Goal: Information Seeking & Learning: Learn about a topic

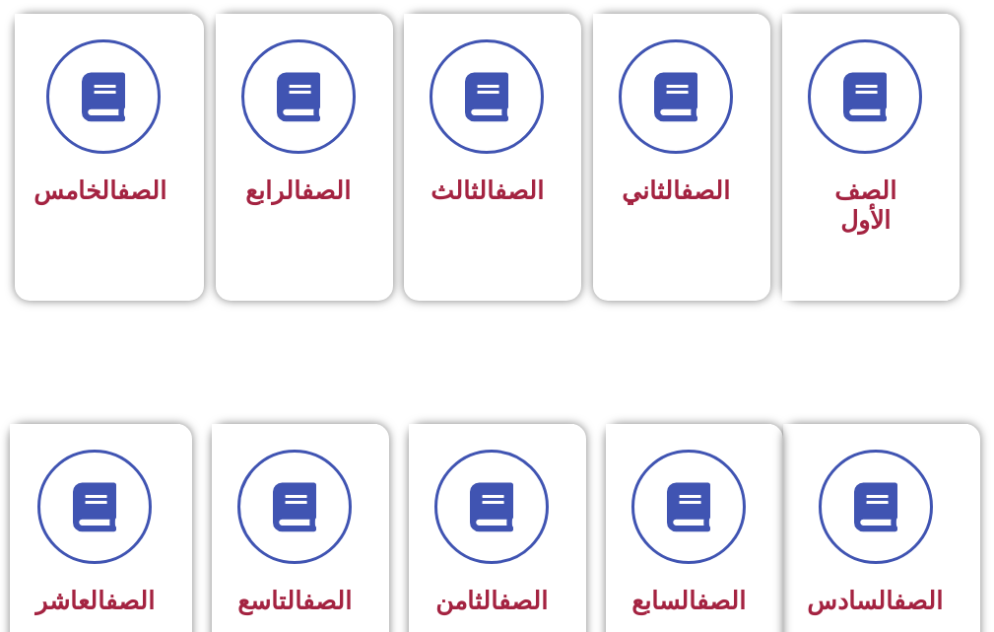
scroll to position [591, 0]
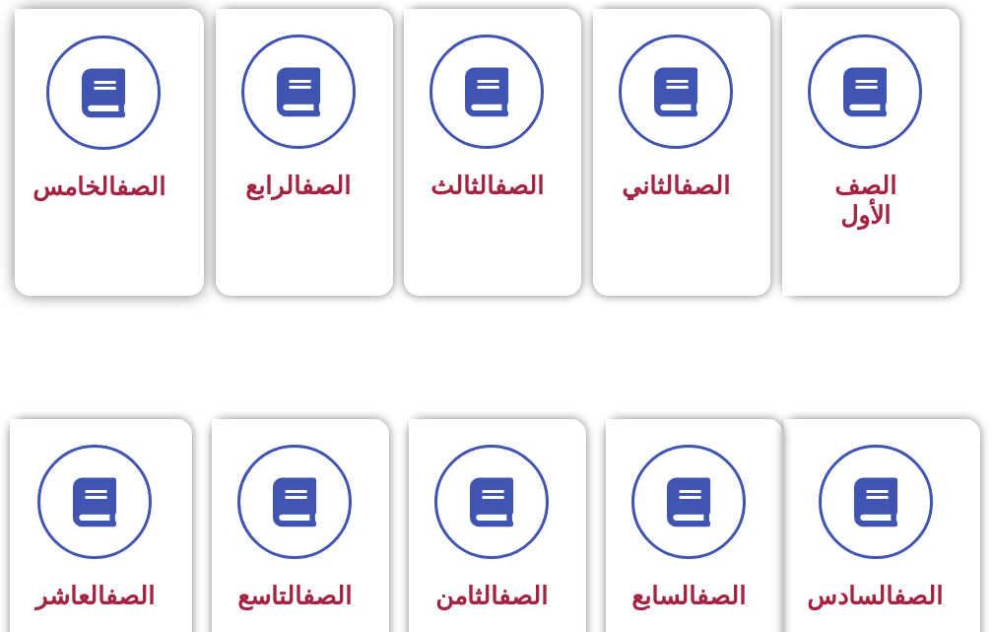
click at [112, 152] on div "الصف الخامس" at bounding box center [103, 123] width 124 height 176
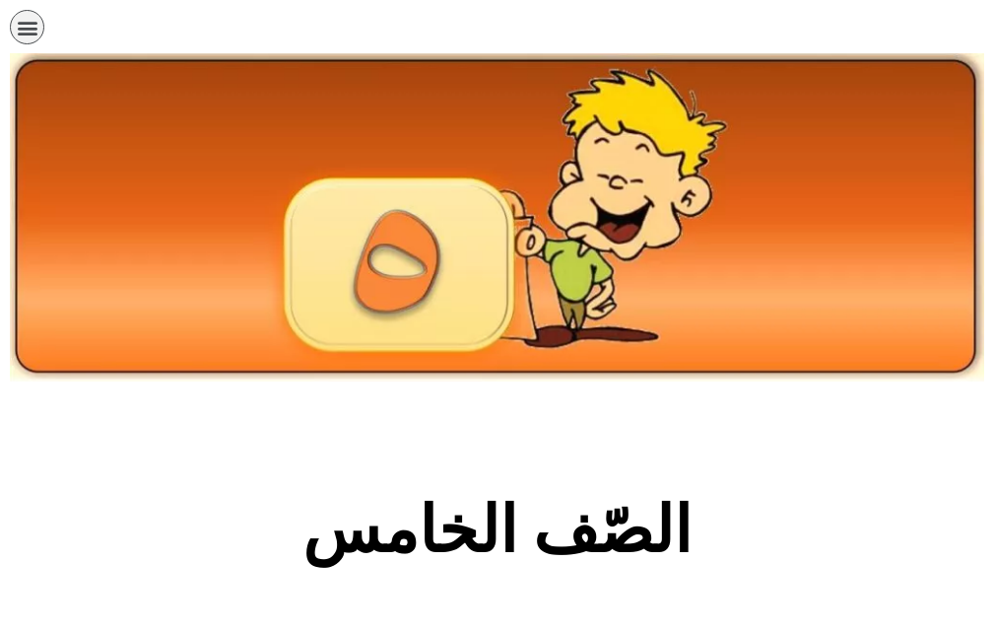
click at [488, 442] on section "الصّف الخامس" at bounding box center [497, 541] width 994 height 300
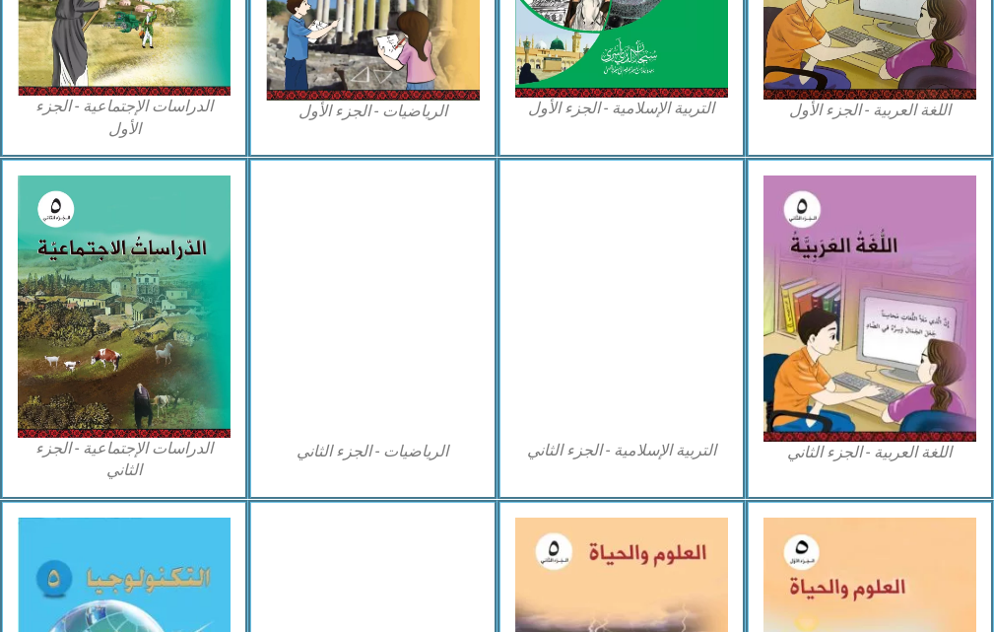
scroll to position [907, 0]
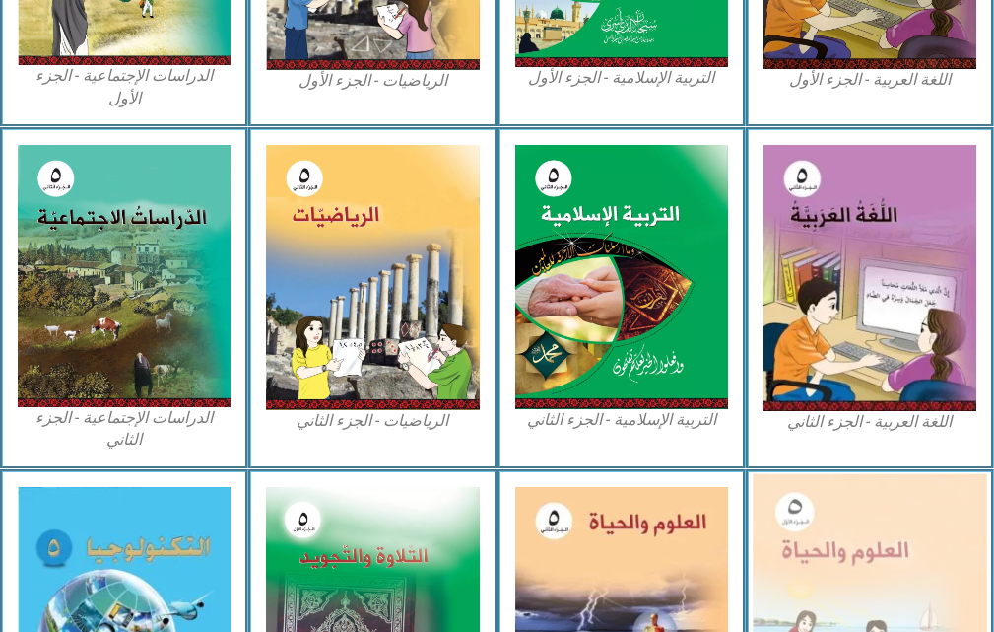
click at [904, 512] on img at bounding box center [870, 617] width 235 height 288
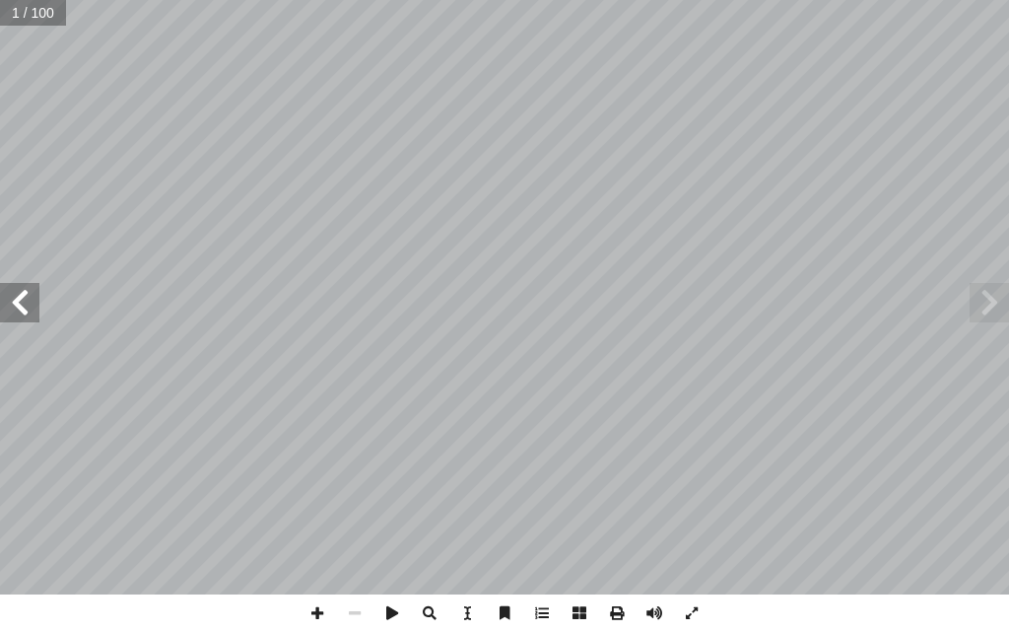
click at [11, 299] on span at bounding box center [19, 302] width 39 height 39
click at [20, 312] on span at bounding box center [19, 302] width 39 height 39
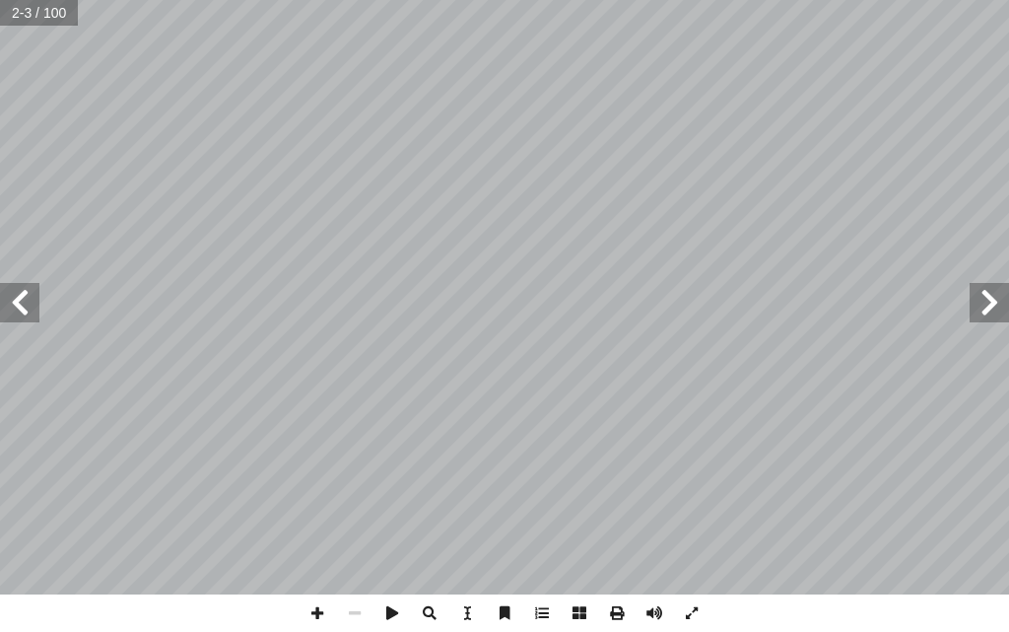
click at [20, 312] on span at bounding box center [19, 302] width 39 height 39
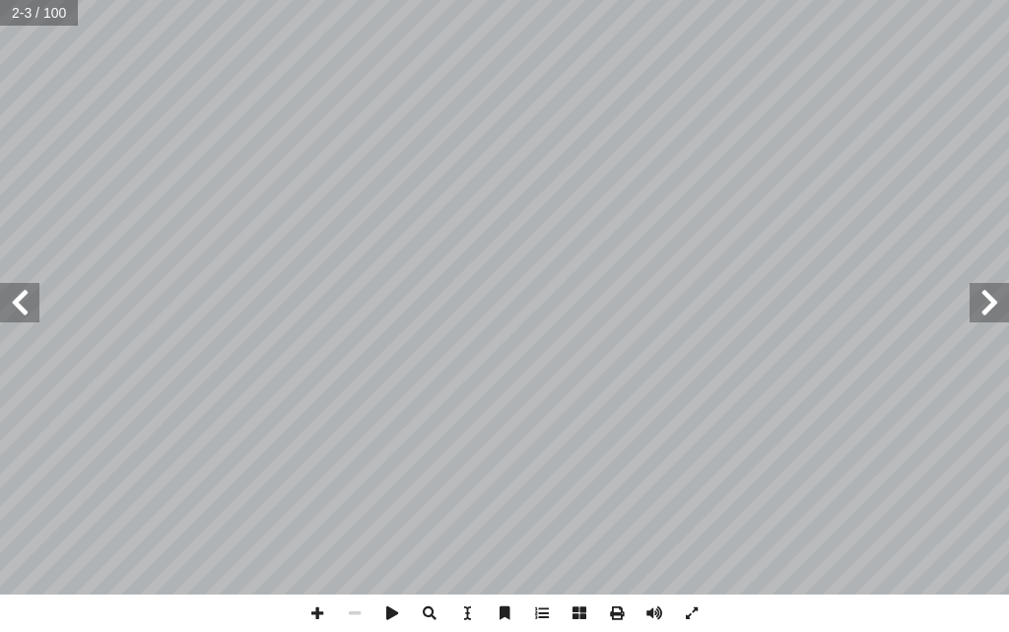
click at [20, 312] on span at bounding box center [19, 302] width 39 height 39
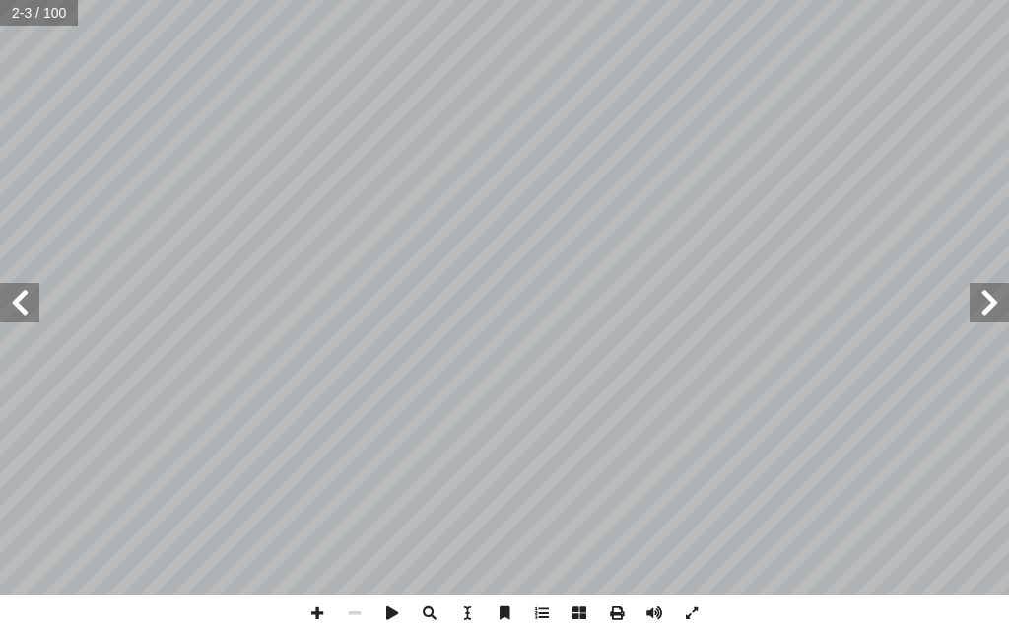
click at [20, 312] on span at bounding box center [19, 302] width 39 height 39
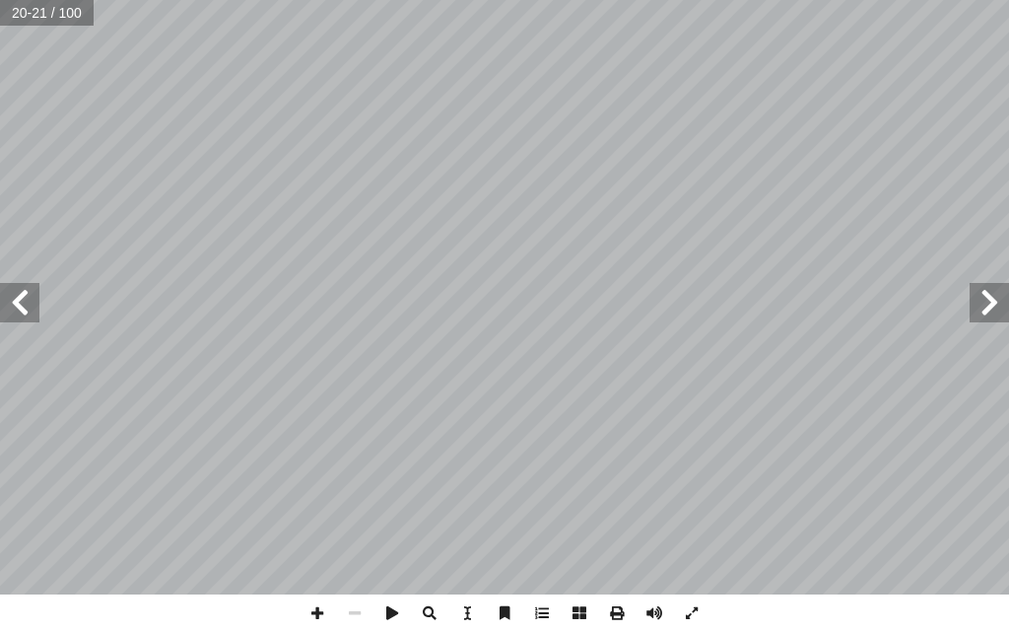
click at [20, 312] on span at bounding box center [19, 302] width 39 height 39
click at [997, 317] on span at bounding box center [989, 302] width 39 height 39
click at [5, 310] on span at bounding box center [19, 302] width 39 height 39
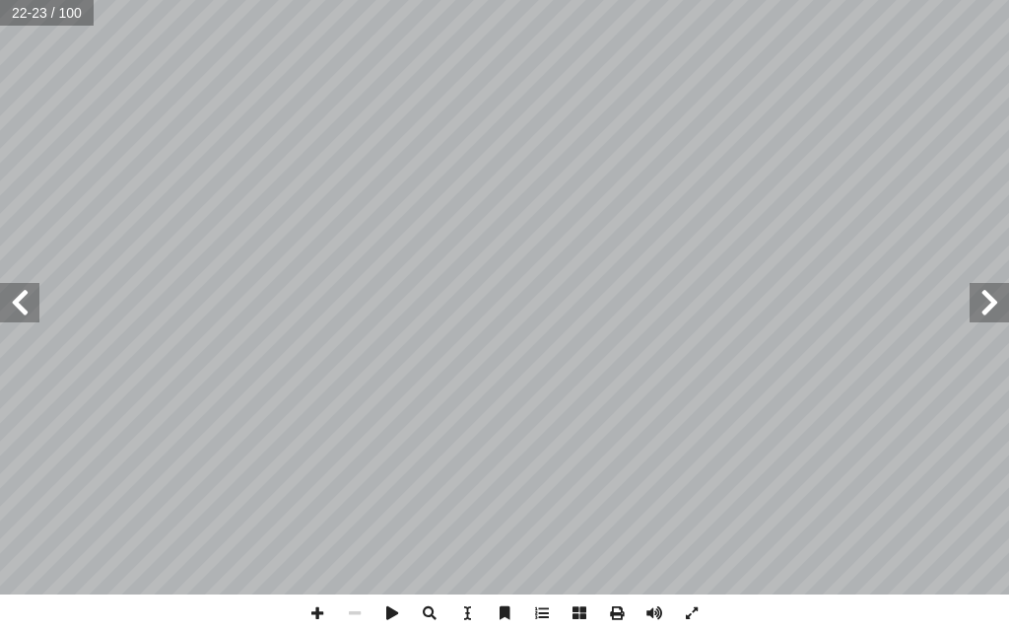
click at [5, 310] on span at bounding box center [19, 302] width 39 height 39
click at [24, 298] on span at bounding box center [19, 302] width 39 height 39
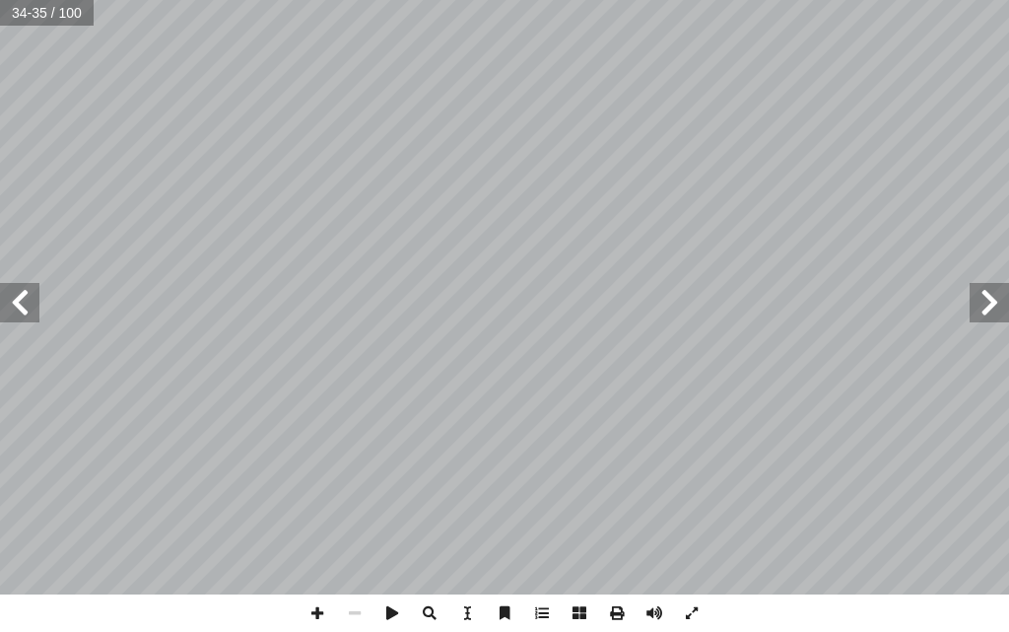
click at [24, 298] on span at bounding box center [19, 302] width 39 height 39
